Goal: Find specific page/section: Find specific page/section

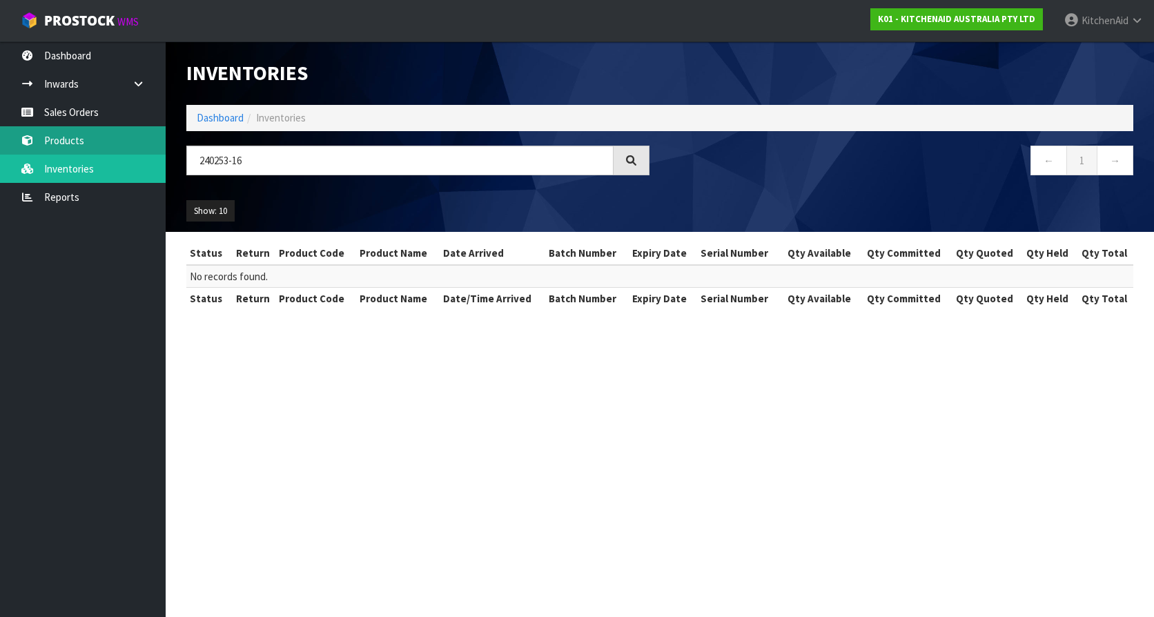
type input "240253-16"
click at [79, 138] on link "Products" at bounding box center [83, 140] width 166 height 28
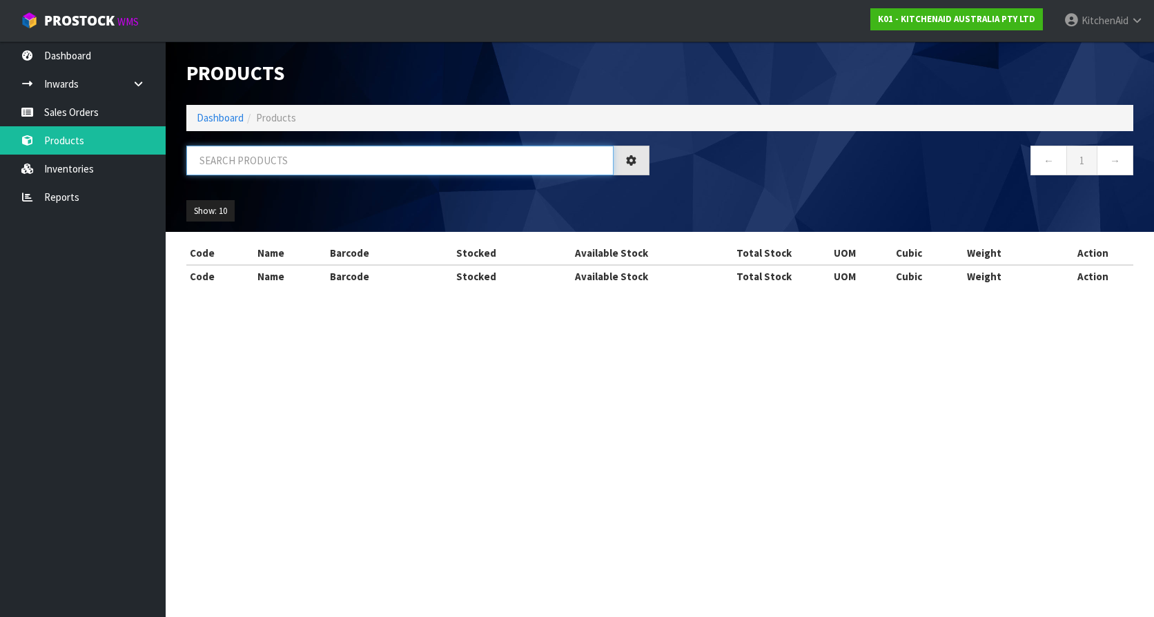
click at [251, 164] on input "text" at bounding box center [399, 161] width 427 height 30
paste input "240253-16"
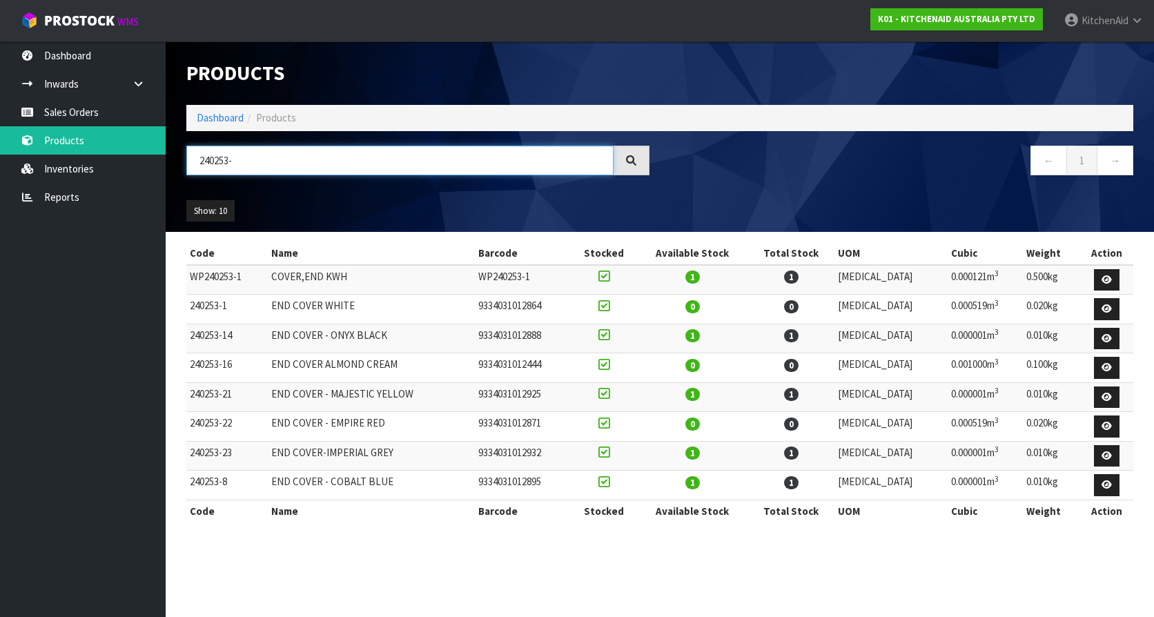
type input "240253-"
drag, startPoint x: 233, startPoint y: 336, endPoint x: 191, endPoint y: 332, distance: 42.3
click at [191, 332] on td "240253-14" at bounding box center [226, 339] width 81 height 30
copy td "240253-14"
click at [222, 331] on td "240253-14" at bounding box center [226, 339] width 81 height 30
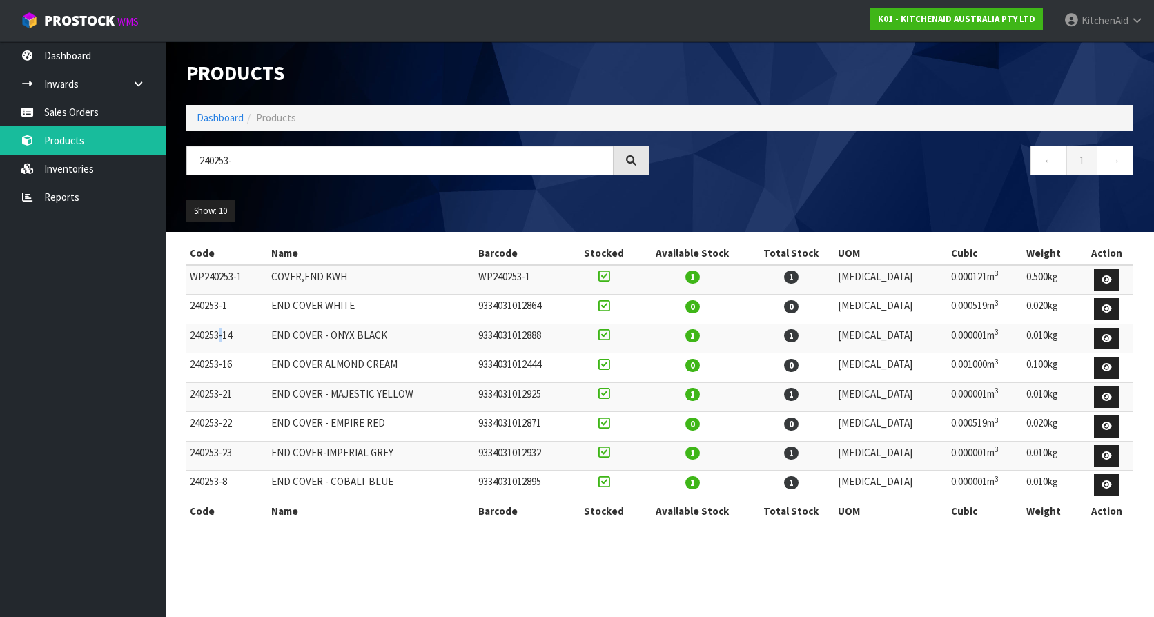
click at [222, 331] on td "240253-14" at bounding box center [226, 339] width 81 height 30
drag, startPoint x: 222, startPoint y: 331, endPoint x: 231, endPoint y: 334, distance: 8.7
click at [231, 334] on td "240253-14" at bounding box center [226, 339] width 81 height 30
drag, startPoint x: 235, startPoint y: 336, endPoint x: 186, endPoint y: 333, distance: 48.4
click at [186, 333] on td "240253-14" at bounding box center [226, 339] width 81 height 30
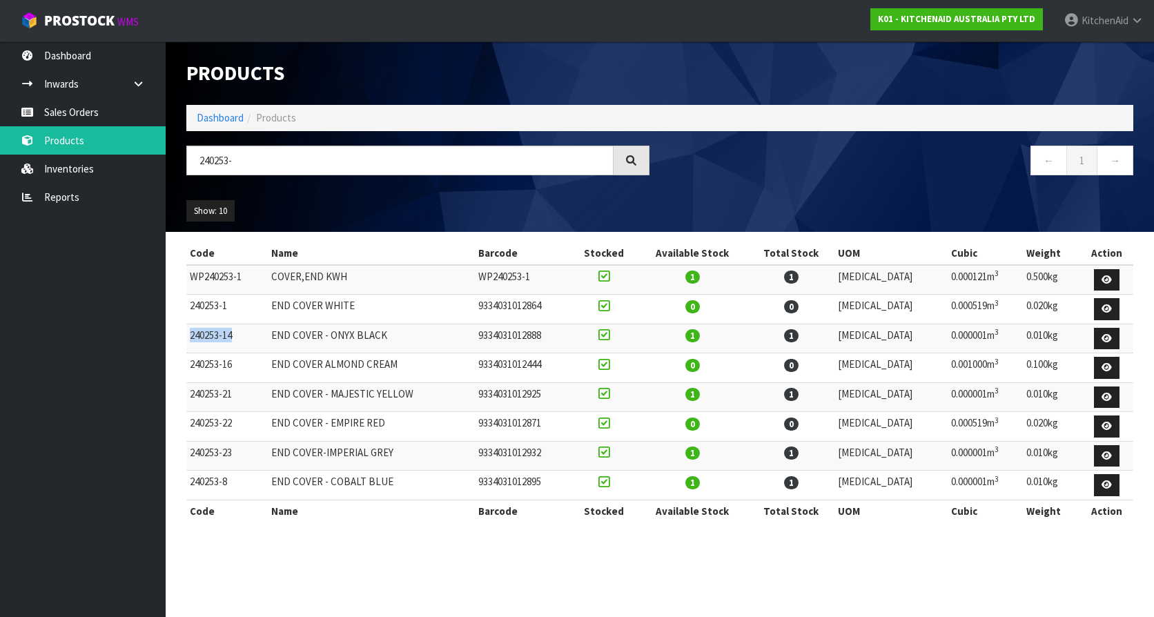
copy td "240253-14"
